Goal: Task Accomplishment & Management: Use online tool/utility

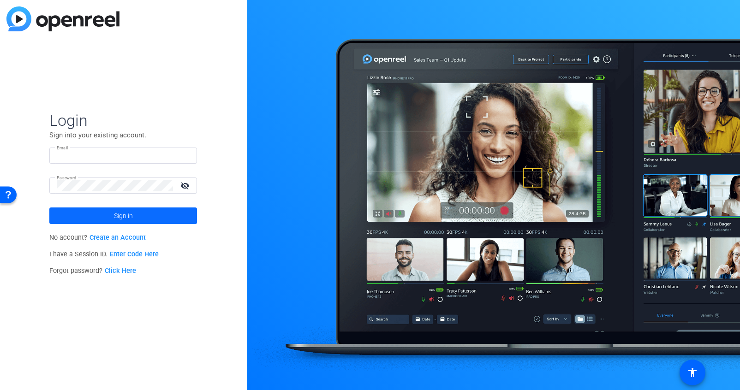
type input "[PERSON_NAME][EMAIL_ADDRESS][PERSON_NAME][DOMAIN_NAME]"
click at [145, 221] on span at bounding box center [123, 216] width 148 height 22
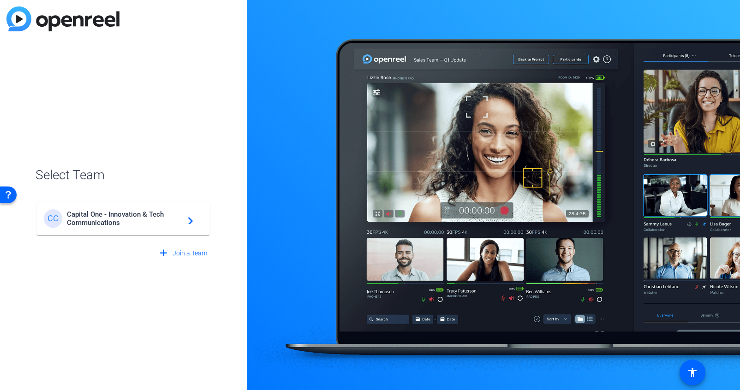
click at [145, 221] on span "Capital One - Innovation & Tech Communications" at bounding box center [124, 218] width 115 height 17
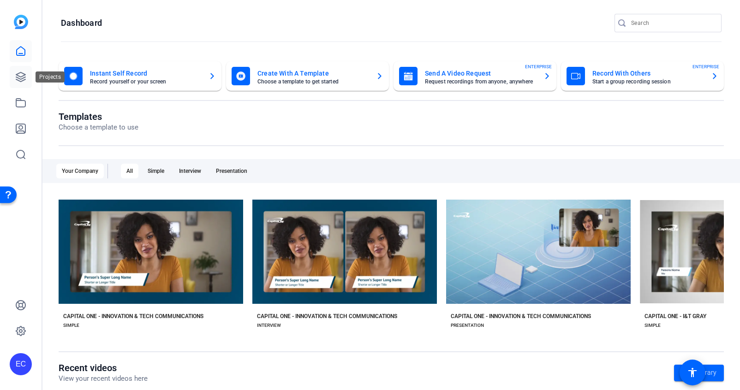
click at [26, 87] on link at bounding box center [21, 77] width 22 height 22
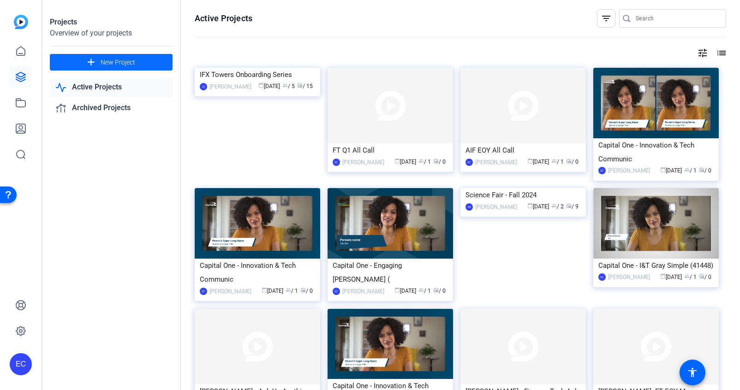
click at [82, 65] on span at bounding box center [111, 62] width 123 height 22
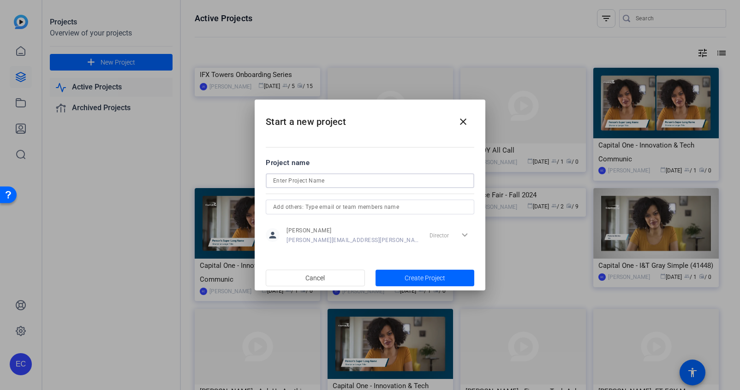
click at [350, 181] on input at bounding box center [370, 180] width 194 height 11
type input "Tech Trek Video"
click at [427, 282] on span "Create Project" at bounding box center [424, 278] width 41 height 10
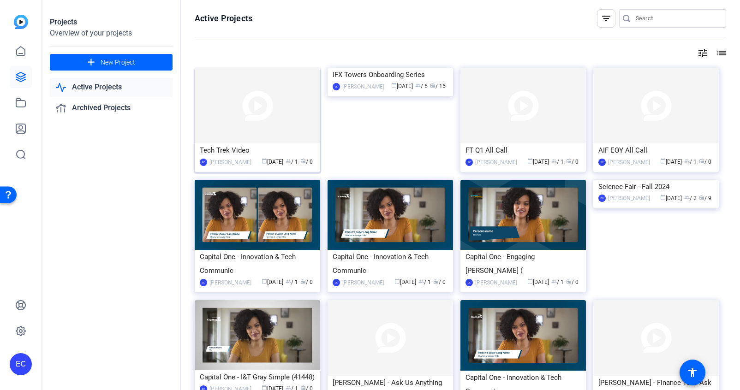
click at [272, 95] on img at bounding box center [257, 106] width 125 height 76
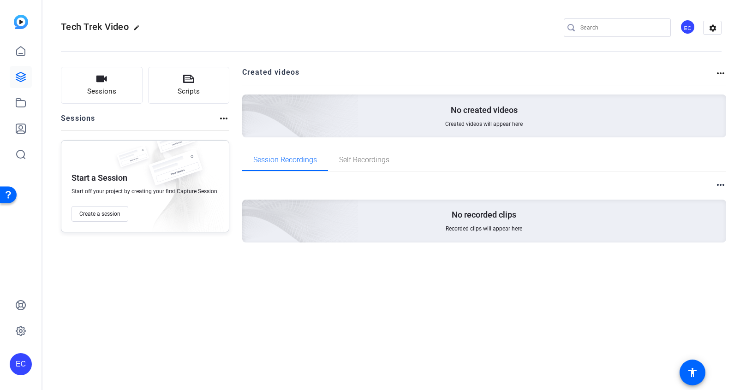
click at [341, 113] on img at bounding box center [249, 103] width 220 height 200
click at [720, 75] on mat-icon "more_horiz" at bounding box center [720, 73] width 11 height 11
click at [724, 188] on div at bounding box center [370, 195] width 740 height 390
click at [719, 182] on mat-icon "more_horiz" at bounding box center [720, 184] width 11 height 11
click at [217, 117] on div at bounding box center [370, 195] width 740 height 390
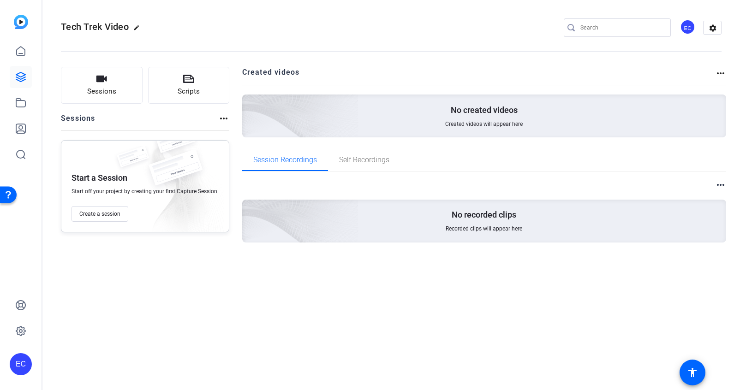
click at [220, 120] on mat-icon "more_horiz" at bounding box center [223, 118] width 11 height 11
click at [16, 109] on div at bounding box center [370, 195] width 740 height 390
click at [18, 107] on icon at bounding box center [20, 102] width 11 height 11
click at [25, 103] on icon at bounding box center [20, 103] width 9 height 8
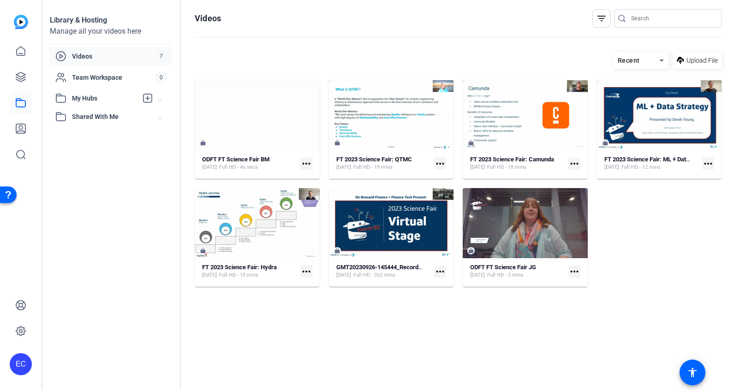
click at [682, 56] on icon at bounding box center [679, 61] width 7 height 12
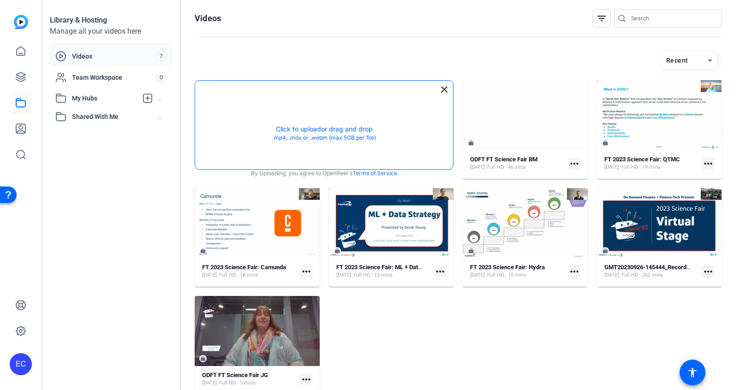
click at [379, 107] on button "button" at bounding box center [324, 125] width 258 height 89
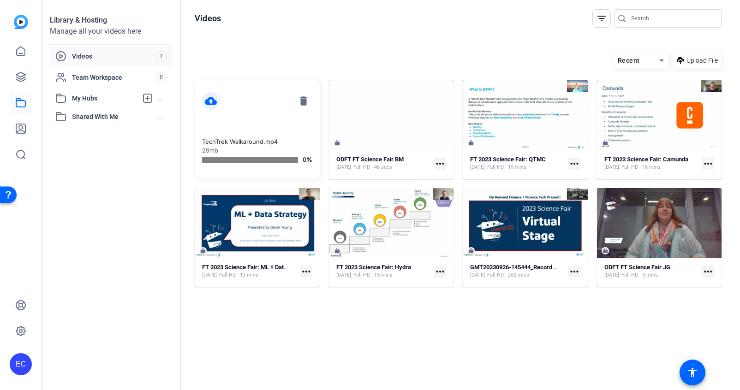
click at [255, 367] on hosting-listing "Recent Upload File cloud_upload delete TechTrek Walkaround.mp4 29mb 0% ODFT FT …" at bounding box center [458, 211] width 527 height 329
click at [231, 116] on mat-card-content "cloud_upload delete TechTrek Walkaround.mp4 29mb 0%" at bounding box center [257, 129] width 125 height 99
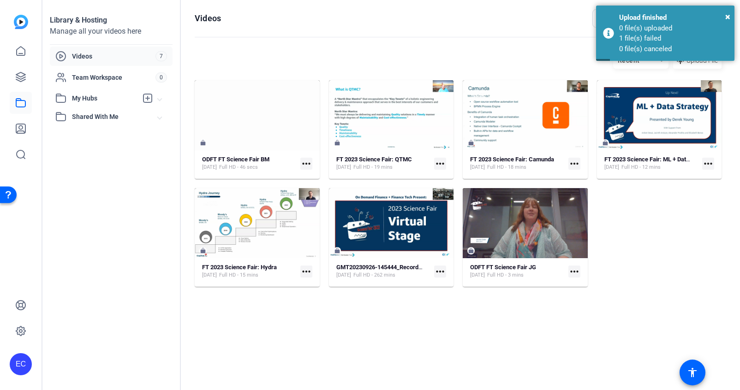
click at [233, 48] on hosting-toolbar "Recent Upload File" at bounding box center [458, 63] width 527 height 33
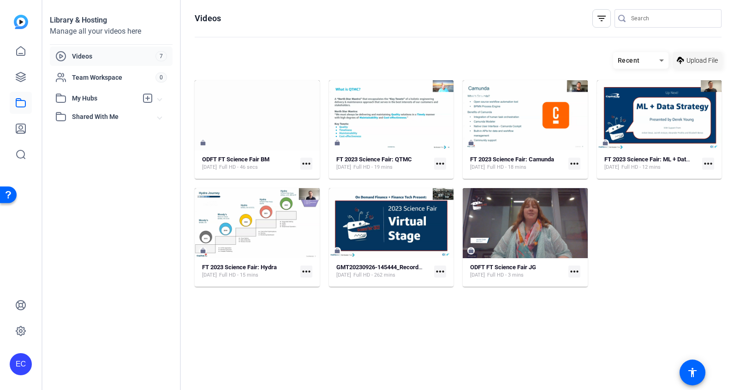
click at [683, 60] on icon at bounding box center [679, 60] width 7 height 7
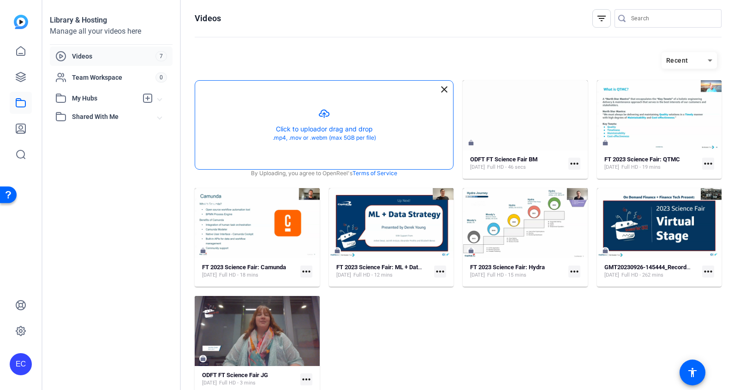
click at [314, 111] on button "button" at bounding box center [324, 125] width 258 height 89
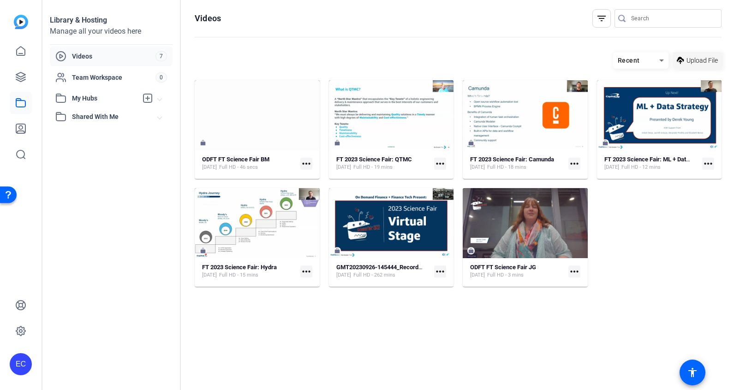
click at [695, 53] on span at bounding box center [697, 60] width 48 height 22
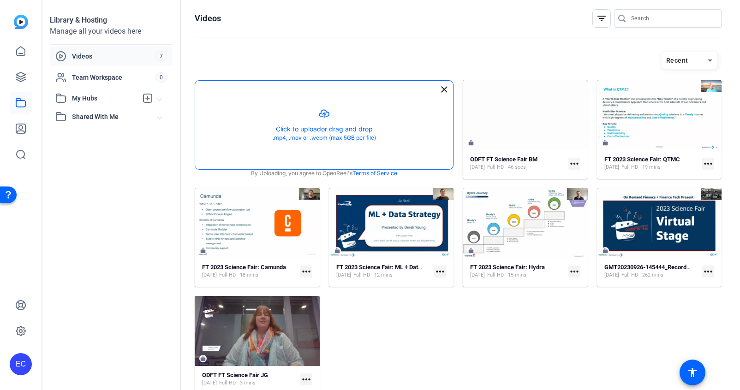
click at [293, 102] on button "button" at bounding box center [324, 125] width 258 height 89
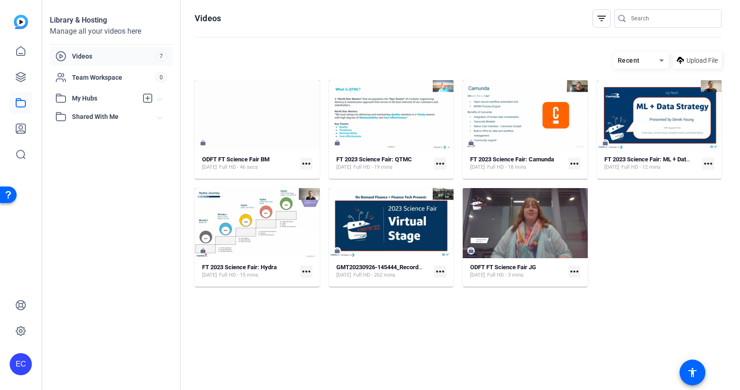
click at [106, 52] on span "Videos" at bounding box center [113, 56] width 83 height 9
click at [702, 61] on span "Upload File" at bounding box center [701, 61] width 31 height 10
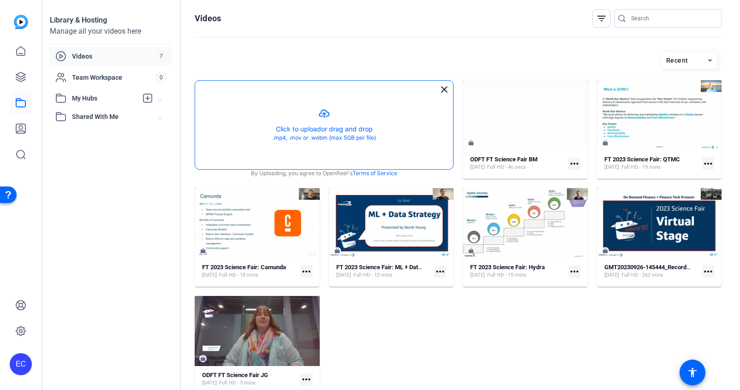
click at [338, 133] on button "button" at bounding box center [324, 125] width 258 height 89
